Goal: Information Seeking & Learning: Check status

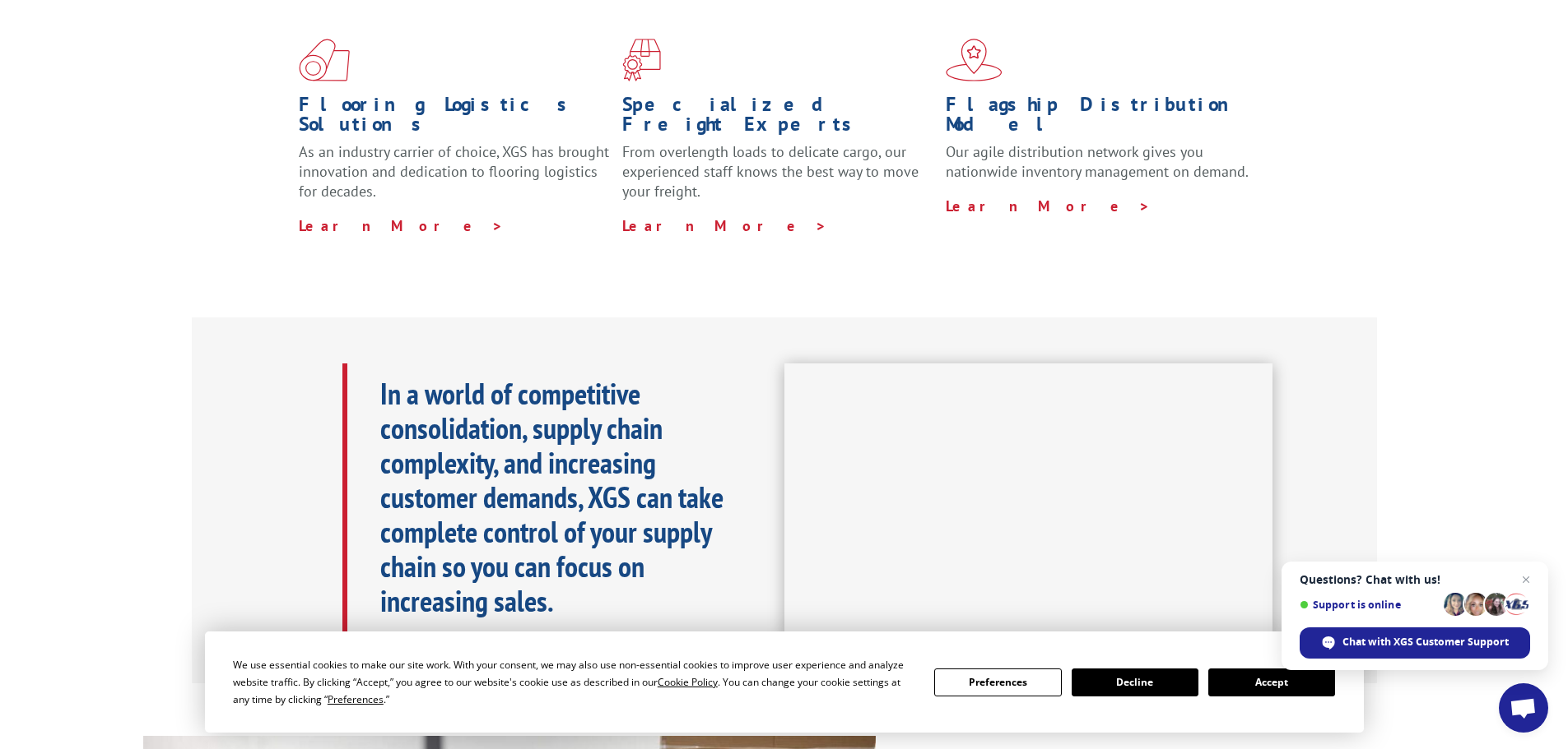
scroll to position [493, 0]
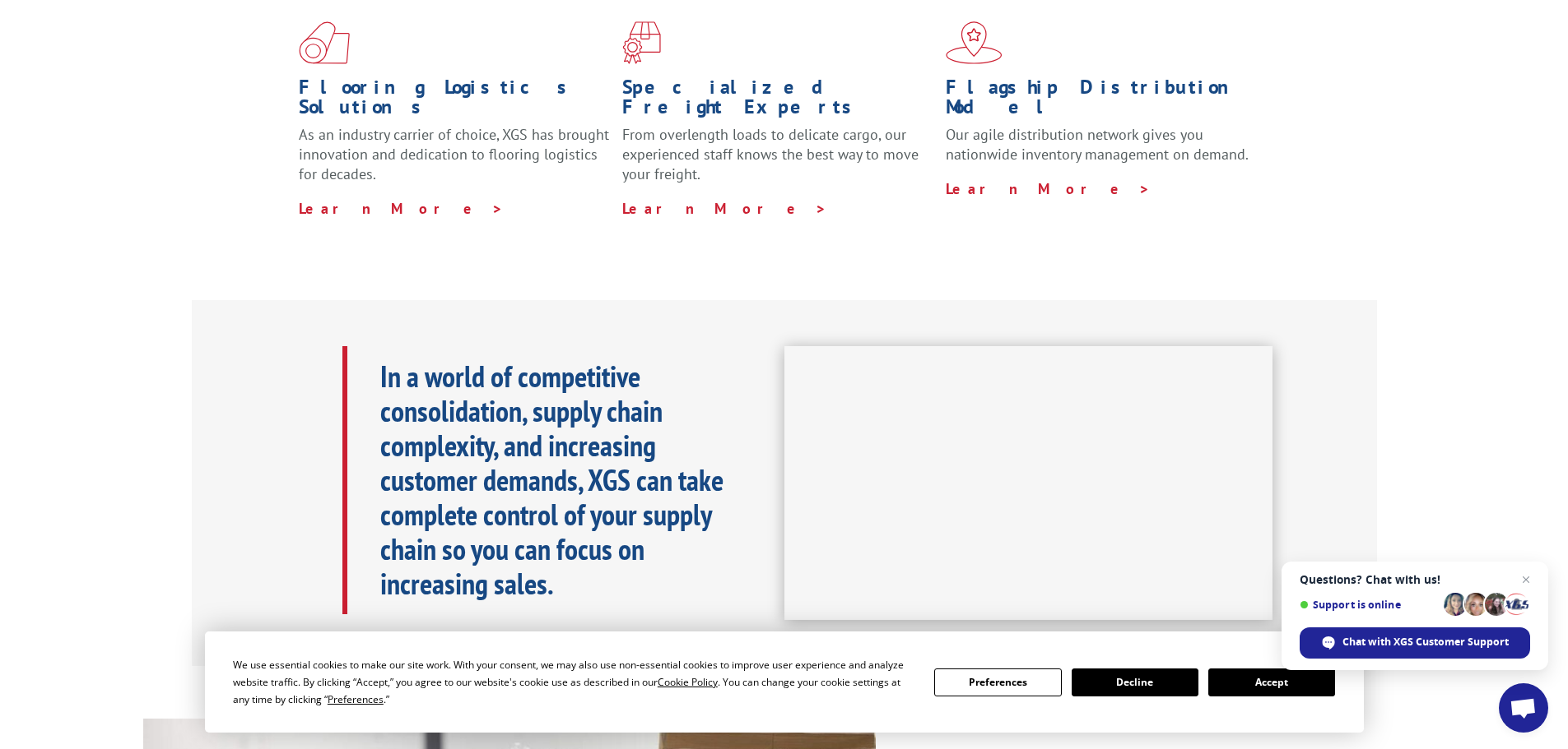
click at [375, 218] on div "Flooring Logistics Solutions As an industry carrier of choice, XGS has brought …" at bounding box center [784, 134] width 1568 height 331
click at [1259, 682] on button "Accept" at bounding box center [1272, 682] width 127 height 28
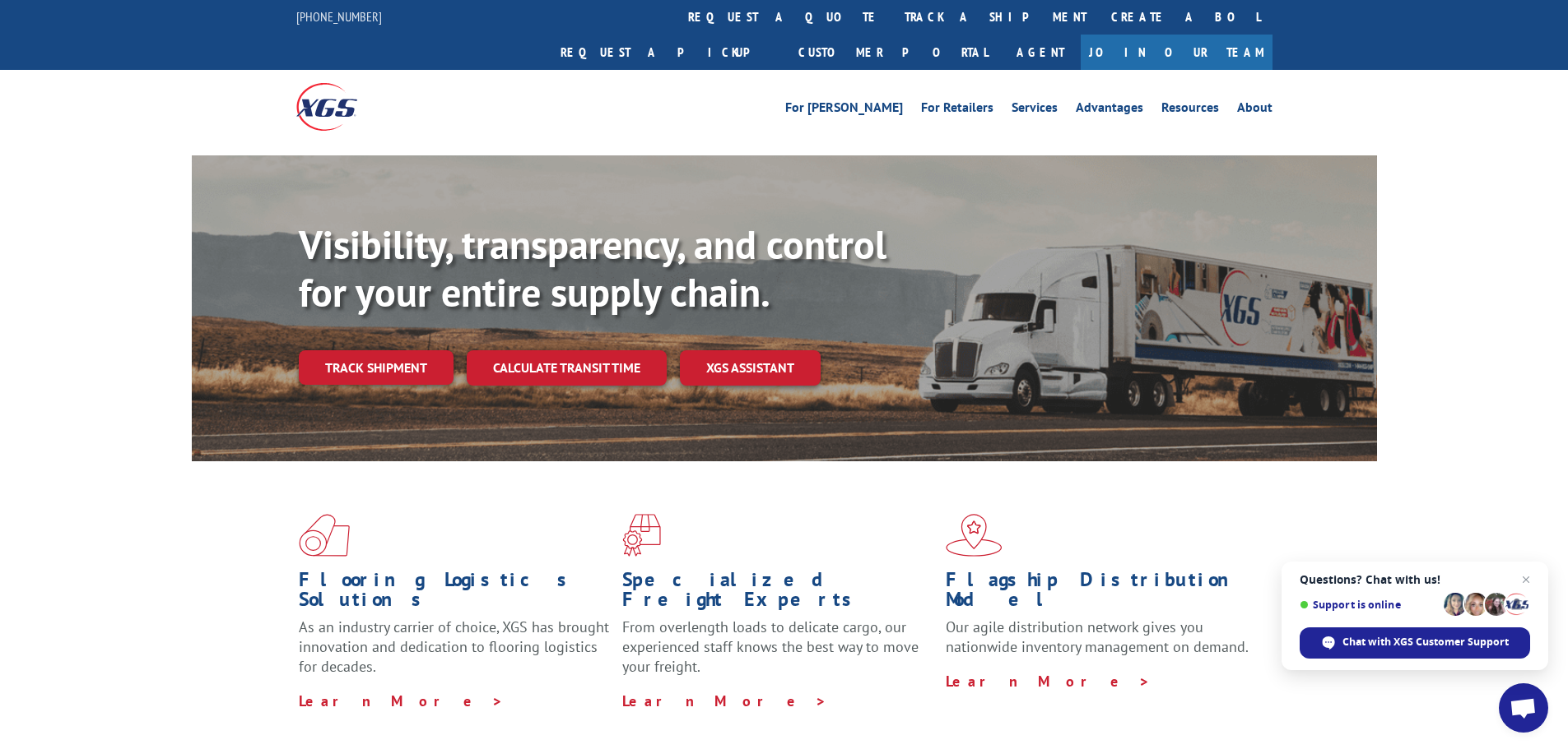
scroll to position [0, 0]
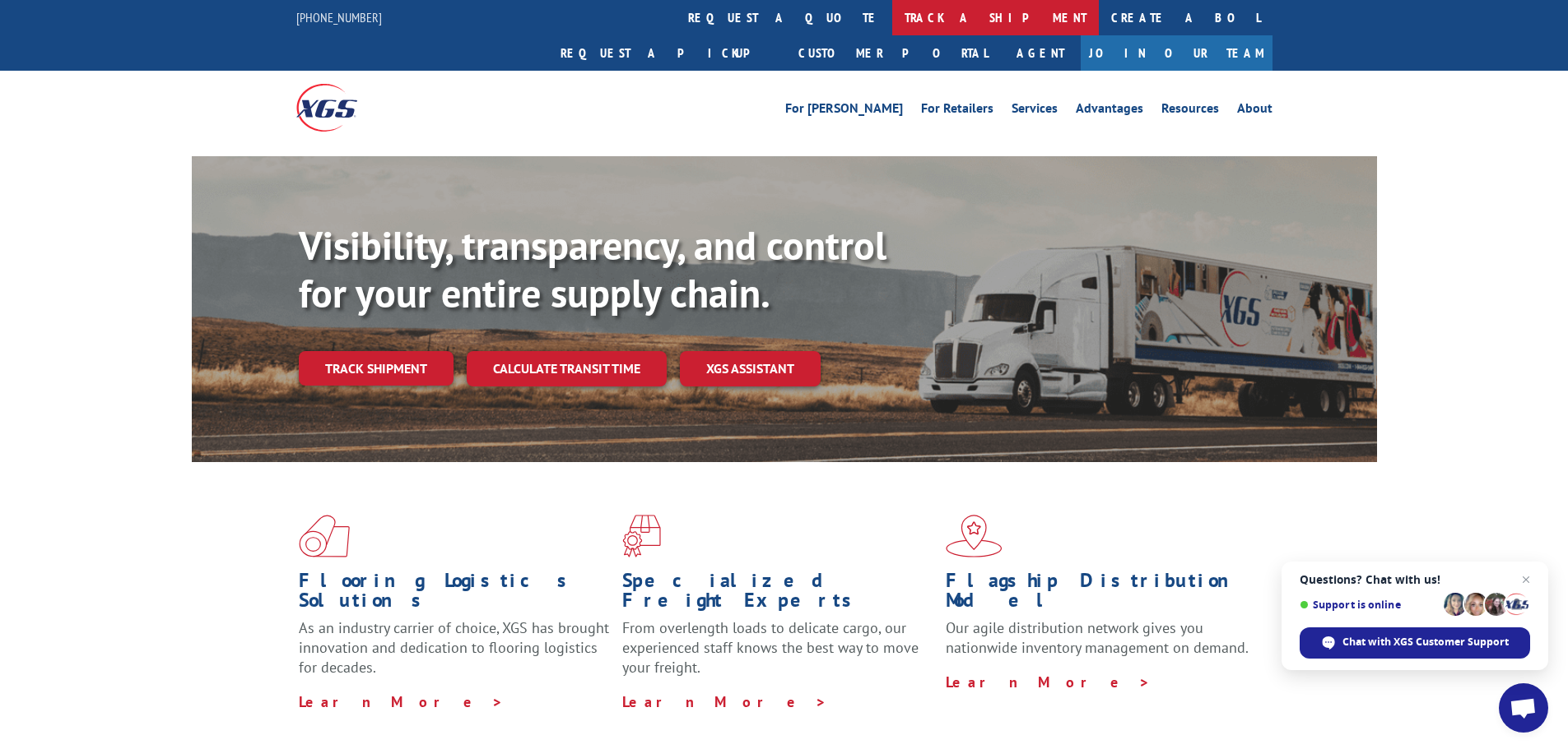
click at [892, 8] on link "track a shipment" at bounding box center [995, 18] width 207 height 35
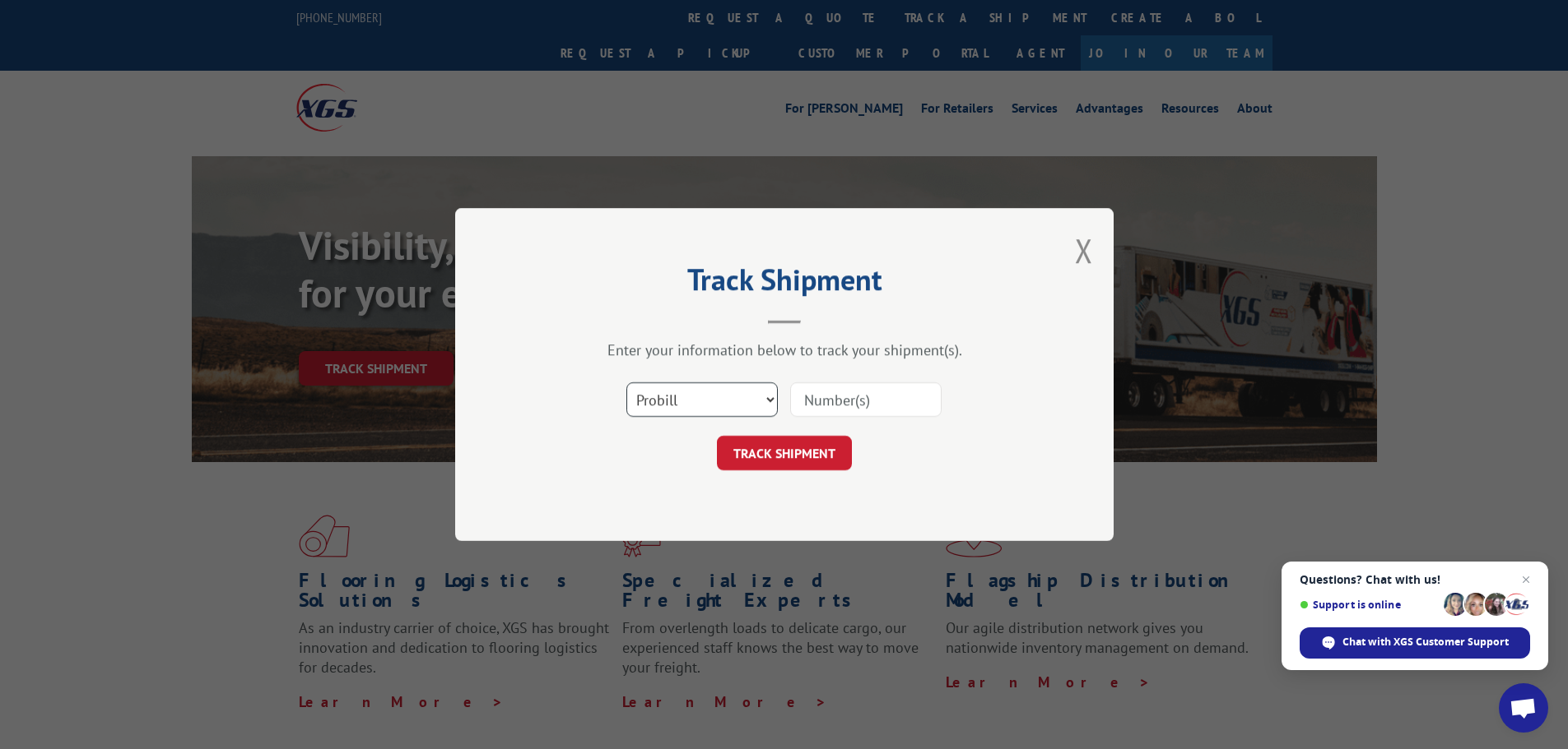
click at [738, 400] on select "Select category... Probill BOL PO" at bounding box center [701, 400] width 151 height 35
select select "bol"
click at [626, 383] on select "Select category... Probill BOL PO" at bounding box center [701, 400] width 151 height 35
click at [852, 396] on input at bounding box center [865, 400] width 151 height 35
click at [830, 396] on input at bounding box center [865, 400] width 151 height 35
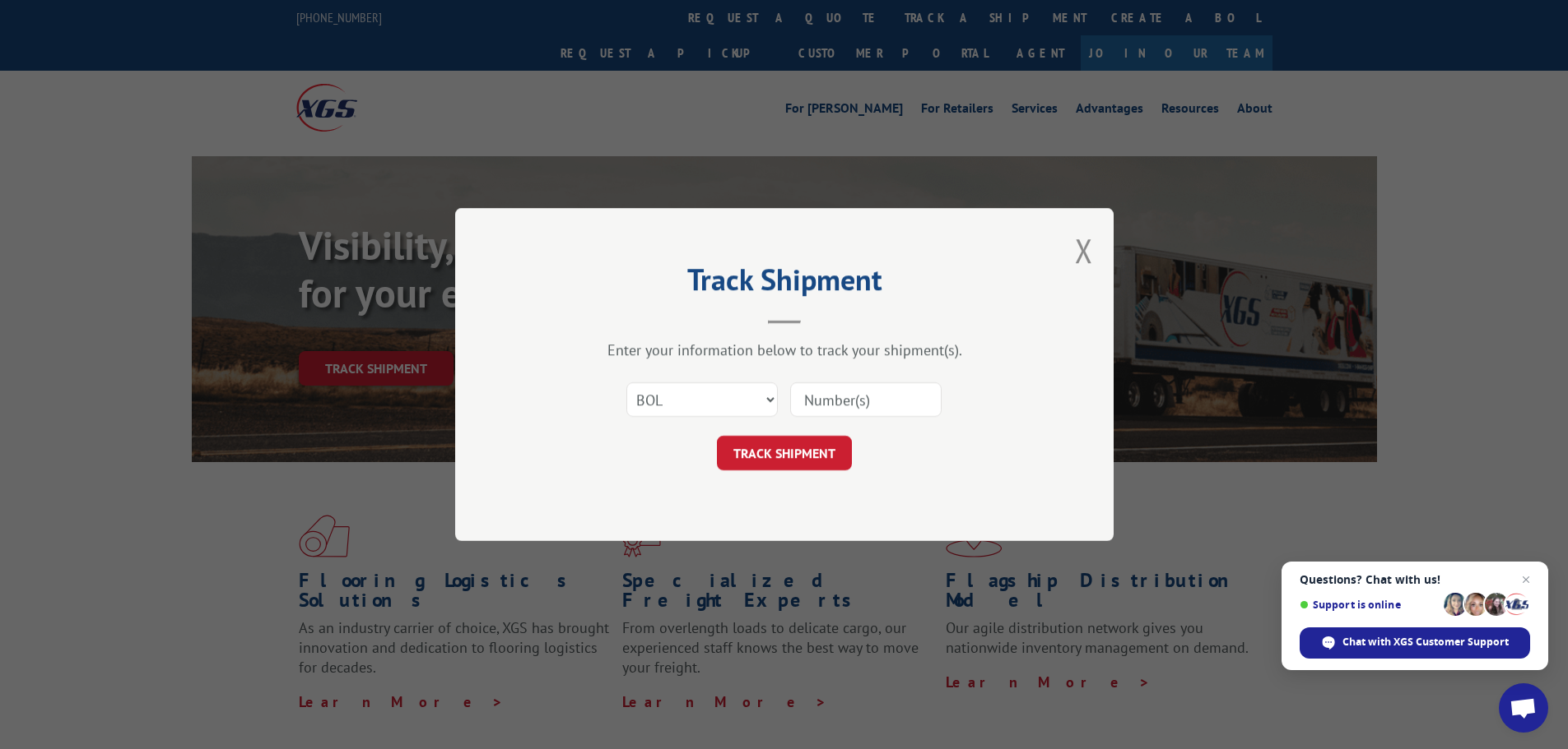
paste input "5442283"
type input "5442283"
click at [780, 458] on button "TRACK SHIPMENT" at bounding box center [784, 453] width 135 height 35
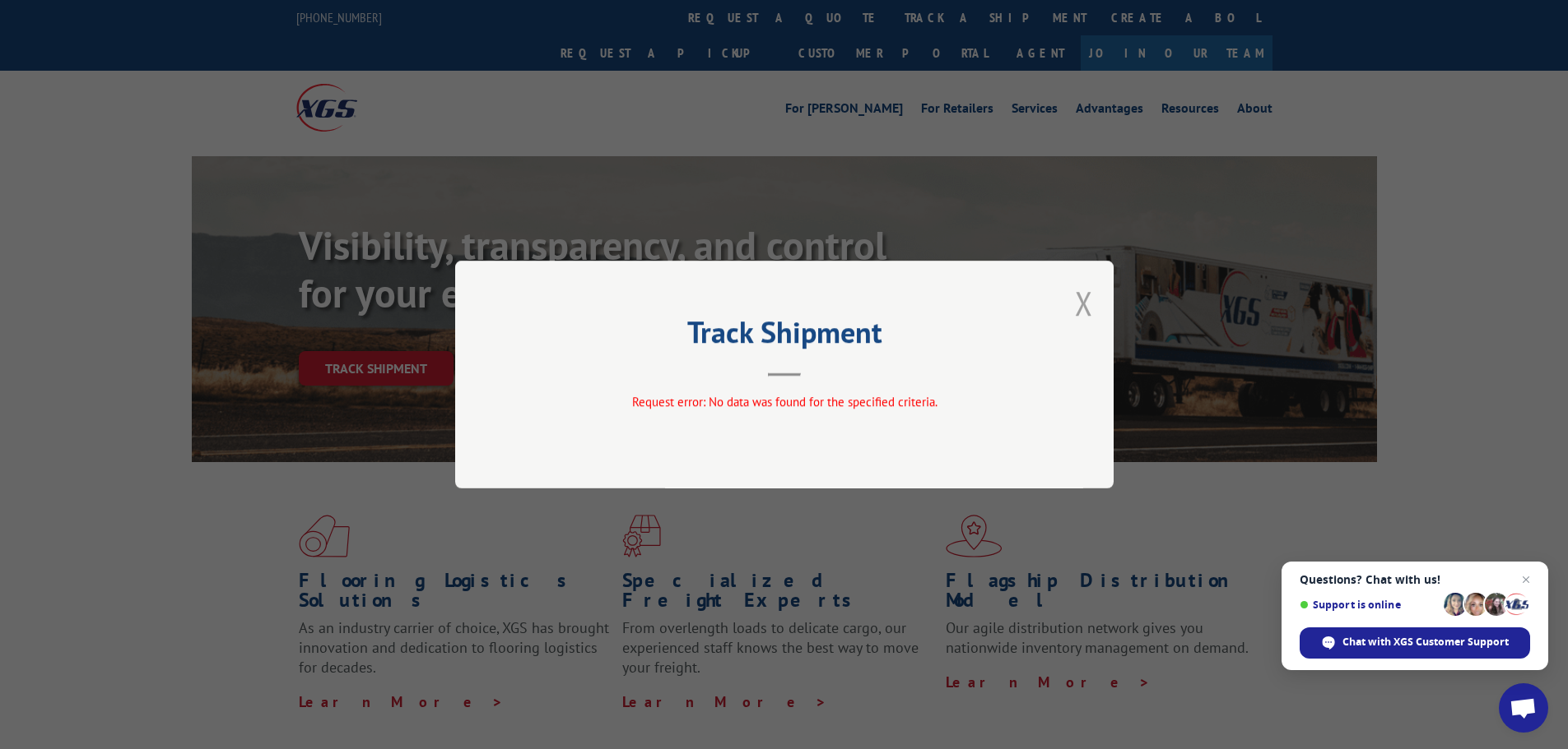
click at [1086, 295] on button "Close modal" at bounding box center [1084, 304] width 18 height 44
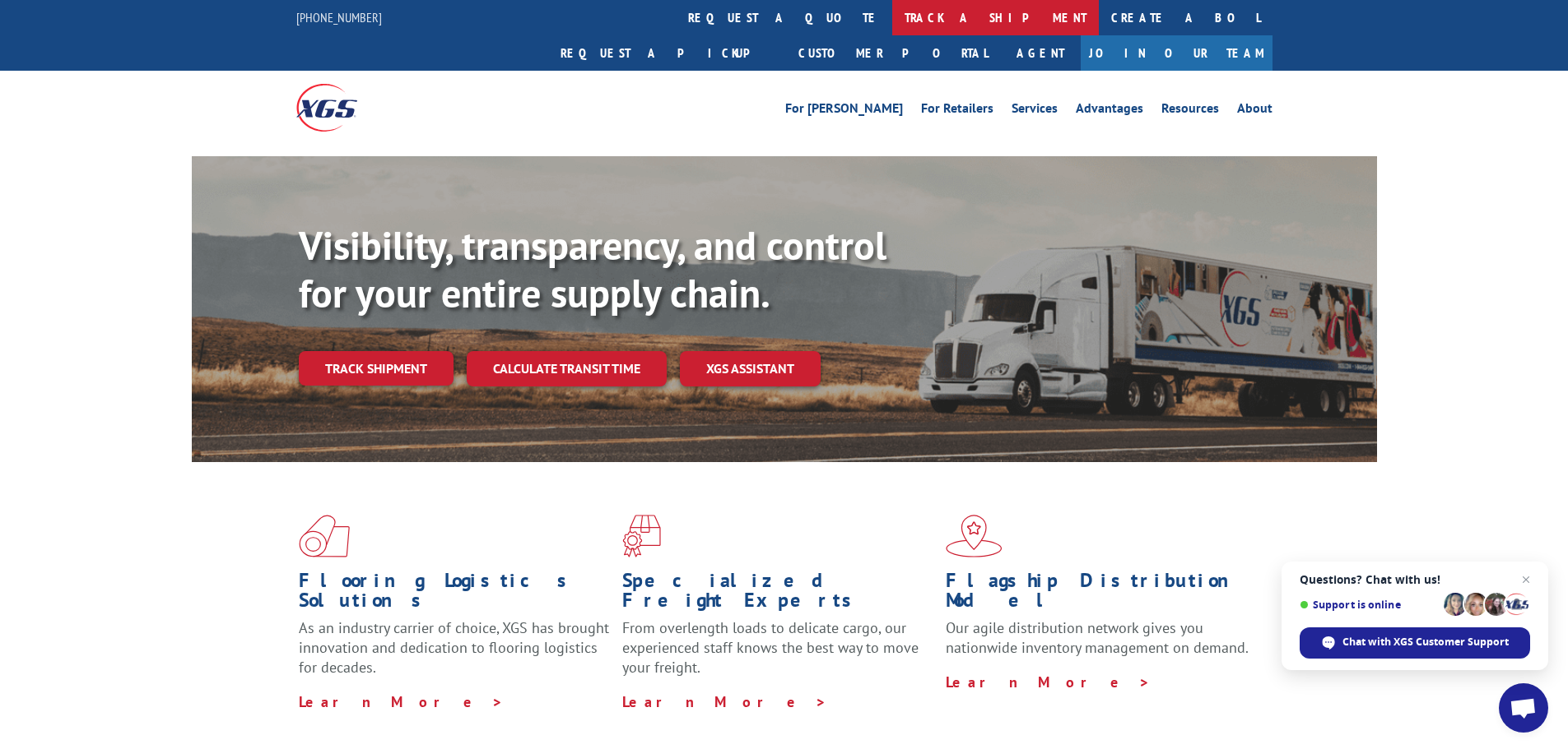
click at [892, 22] on link "track a shipment" at bounding box center [995, 18] width 207 height 35
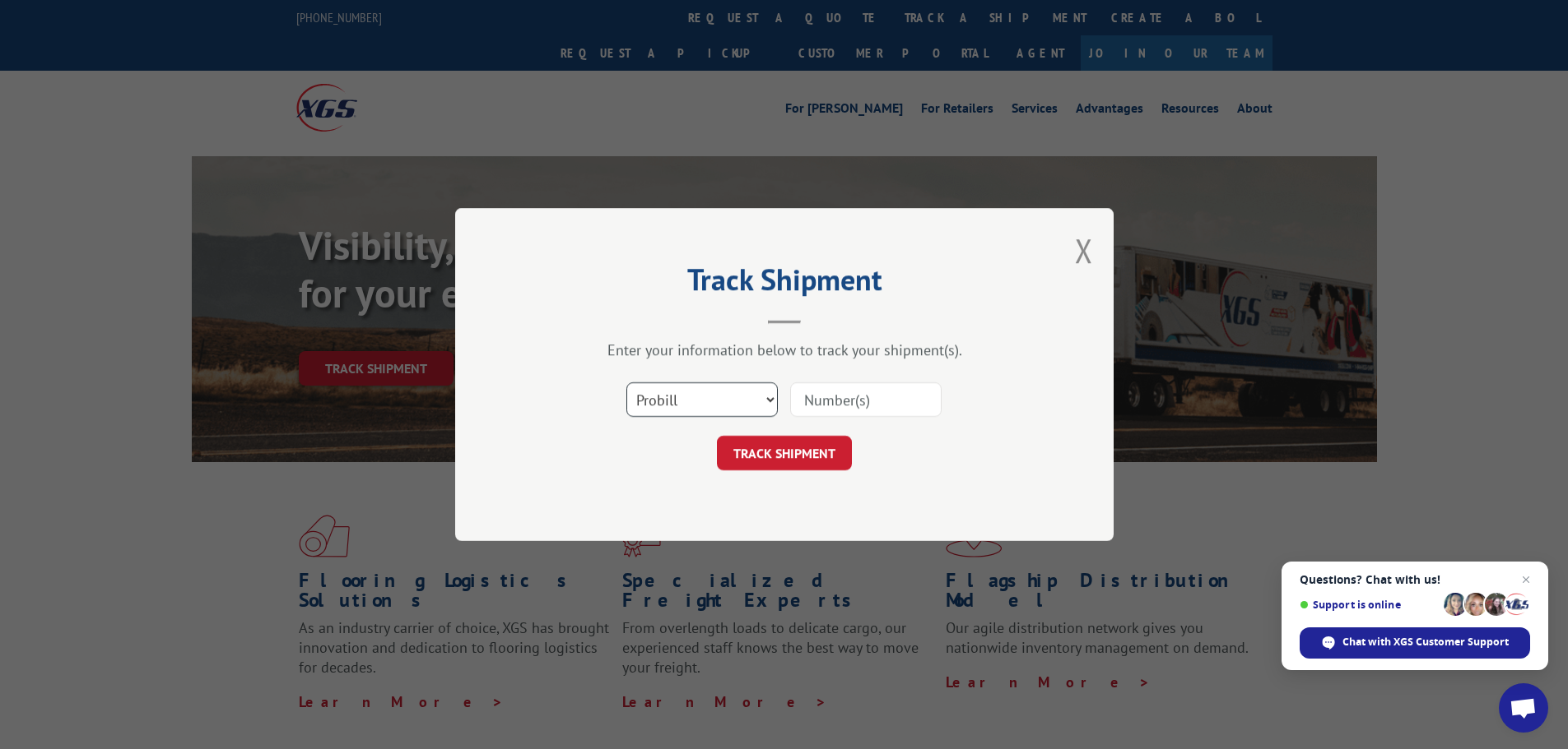
drag, startPoint x: 721, startPoint y: 391, endPoint x: 716, endPoint y: 403, distance: 13.0
click at [720, 391] on select "Select category... Probill BOL PO" at bounding box center [701, 400] width 151 height 35
select select "bol"
click at [626, 383] on select "Select category... Probill BOL PO" at bounding box center [701, 400] width 151 height 35
click at [831, 399] on input at bounding box center [865, 400] width 151 height 35
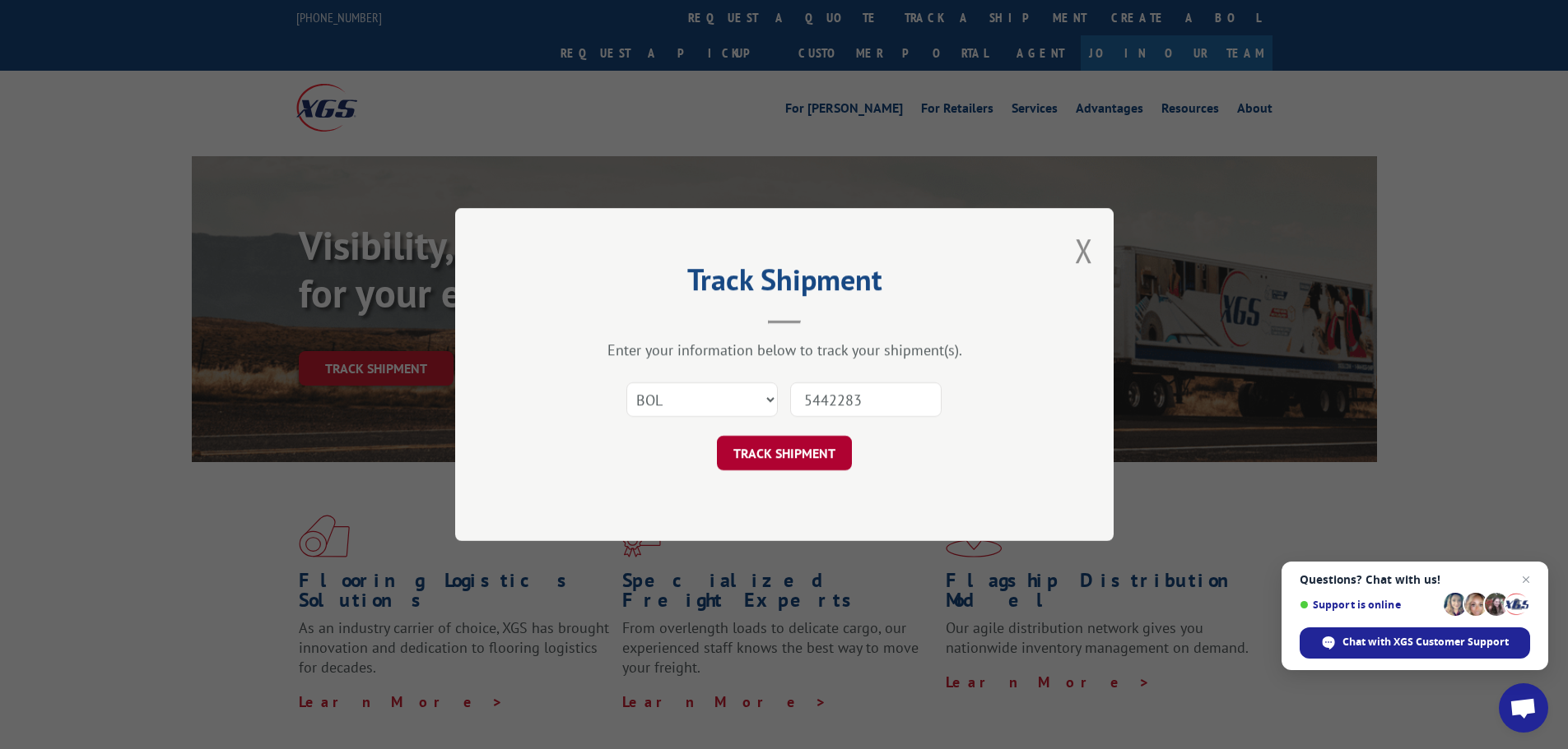
type input "5442283"
click at [809, 463] on button "TRACK SHIPMENT" at bounding box center [784, 453] width 135 height 35
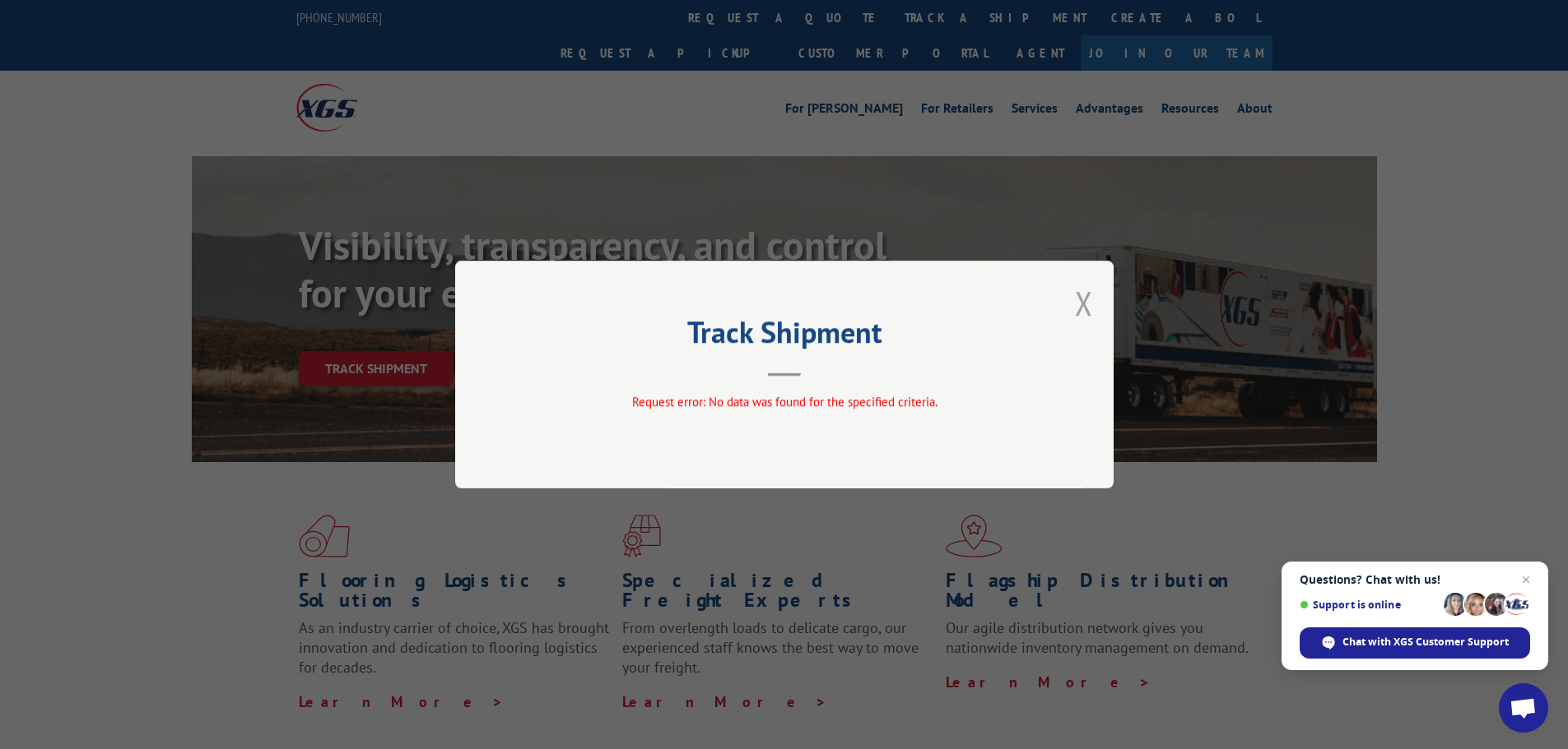
click at [1084, 303] on button "Close modal" at bounding box center [1084, 304] width 18 height 44
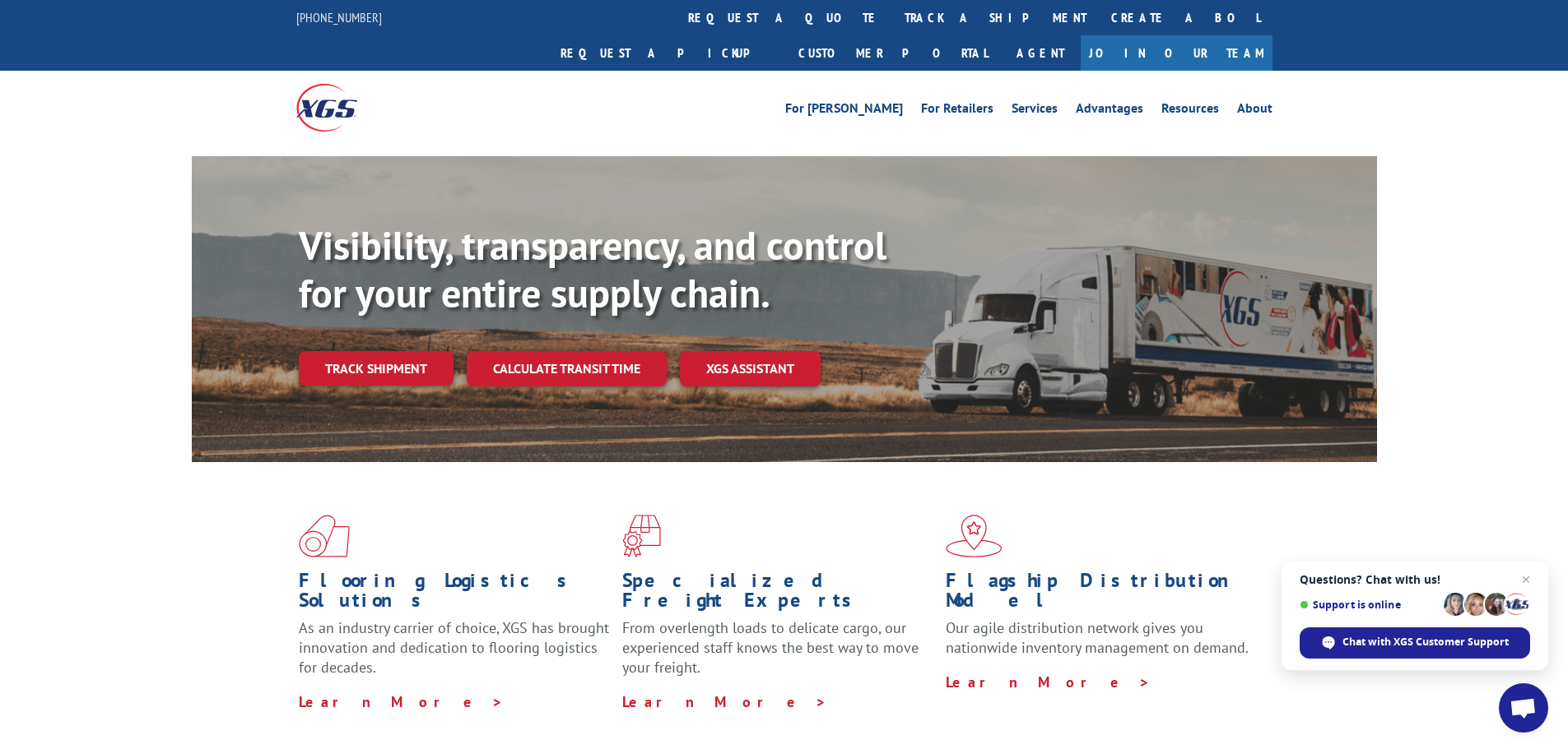
click at [1481, 324] on div "Visibility, transparency, and control for your entire supply chain. Track shipm…" at bounding box center [784, 325] width 1568 height 338
